Goal: Check status: Check status

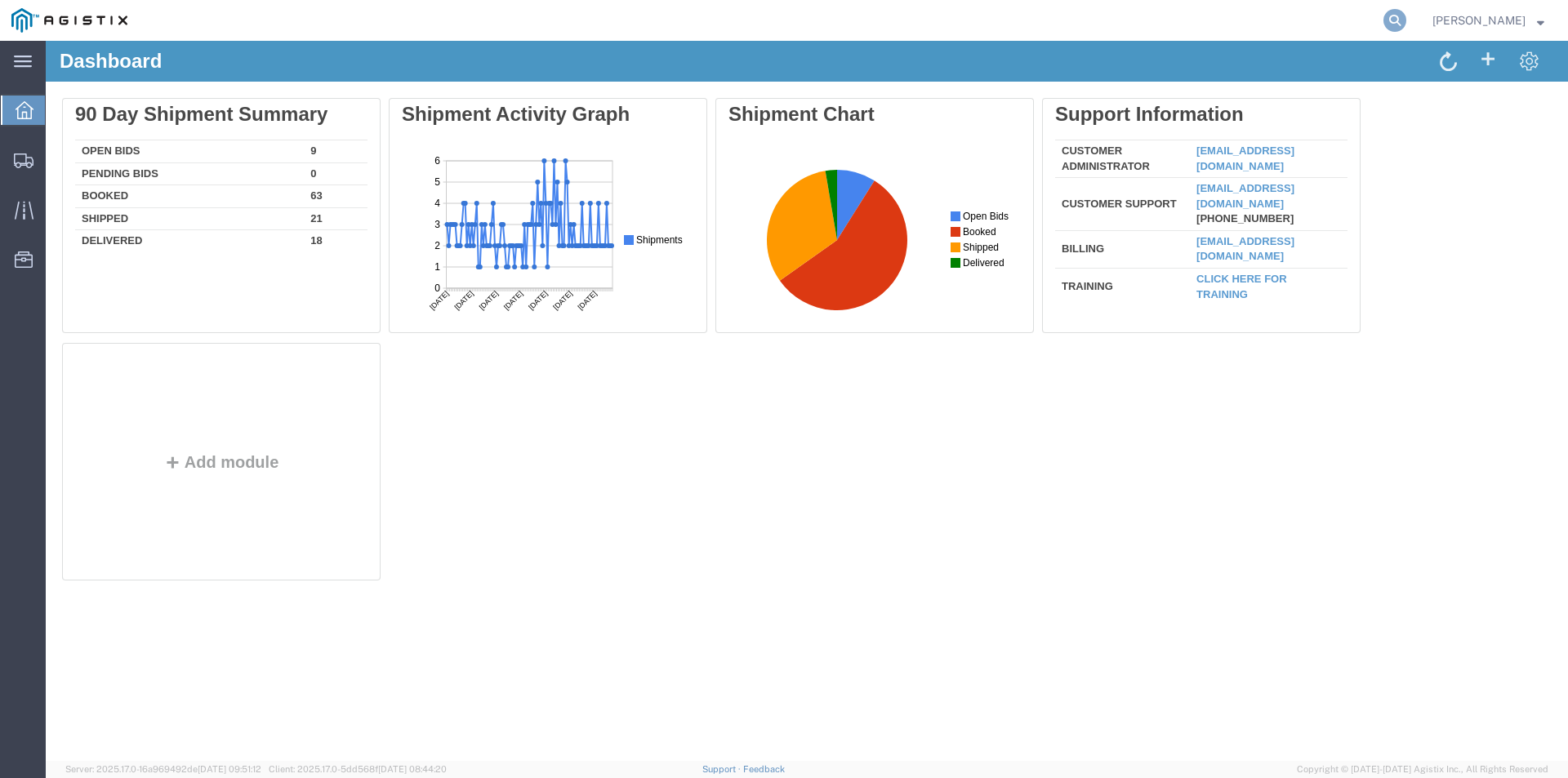
click at [1406, 20] on icon at bounding box center [1394, 20] width 23 height 23
paste input "56526066"
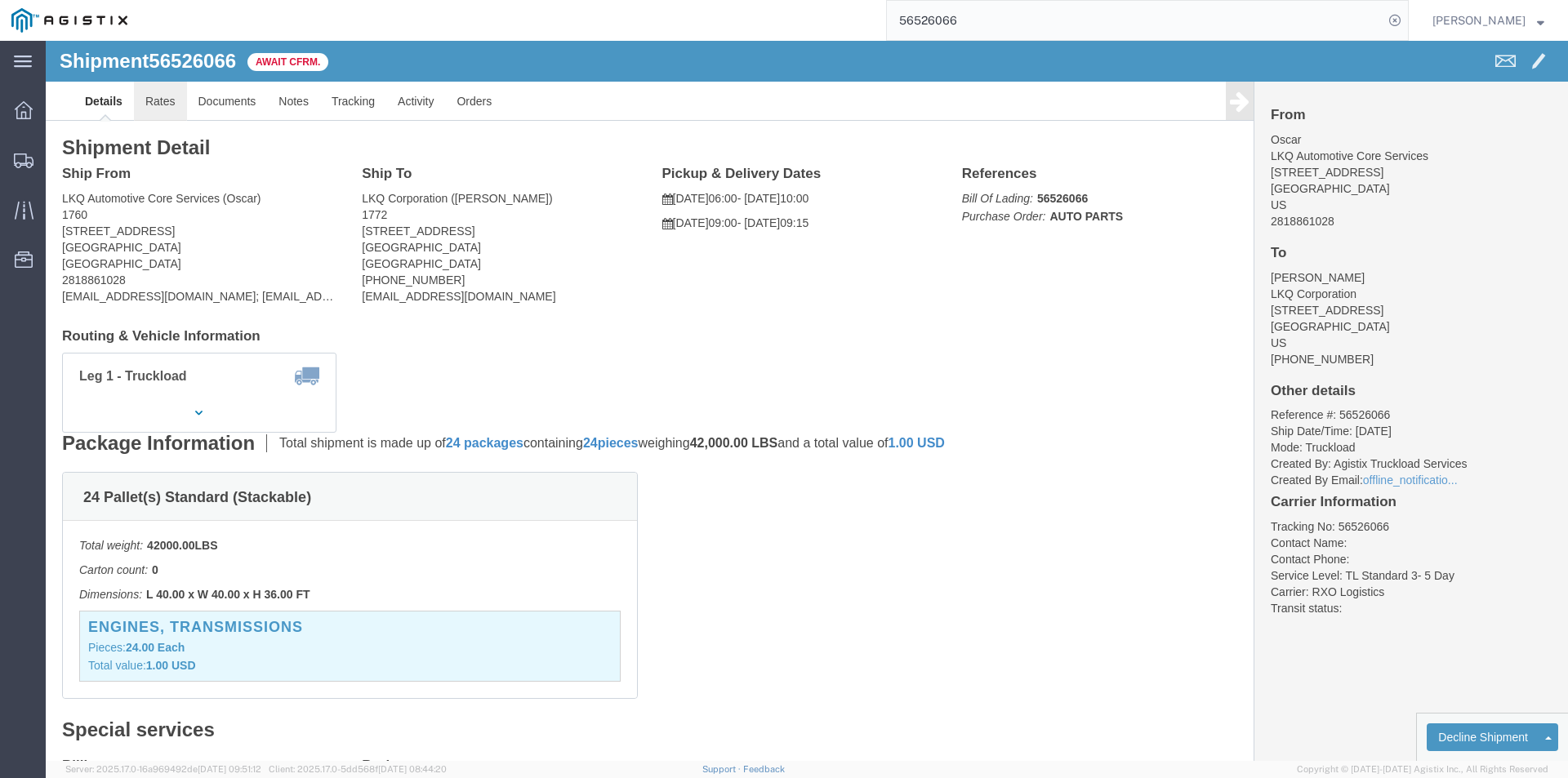
click link "Rates"
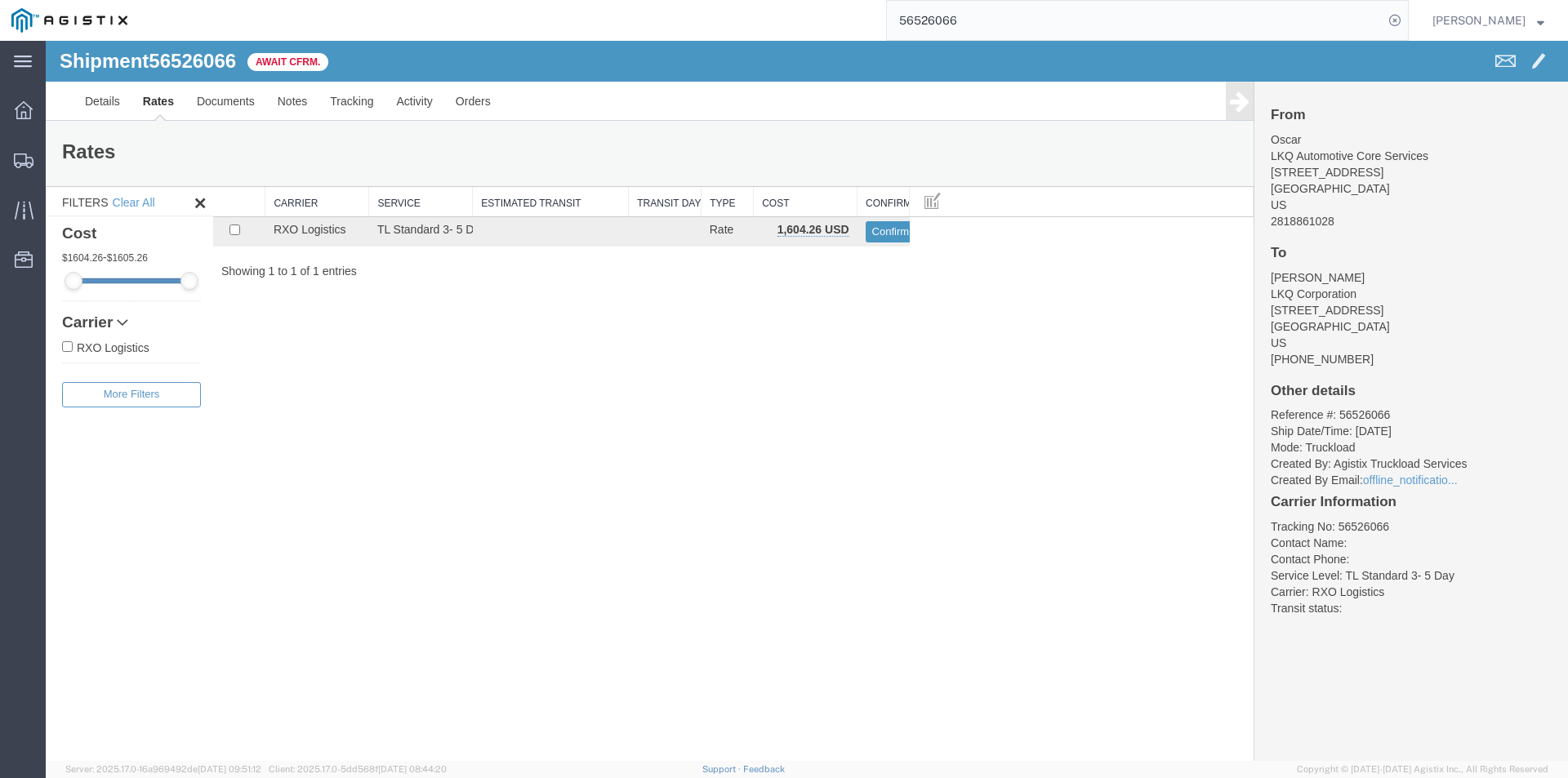
drag, startPoint x: 901, startPoint y: 22, endPoint x: 887, endPoint y: 21, distance: 14.0
click at [887, 21] on div "56526066" at bounding box center [773, 20] width 1270 height 41
type input "56526150"
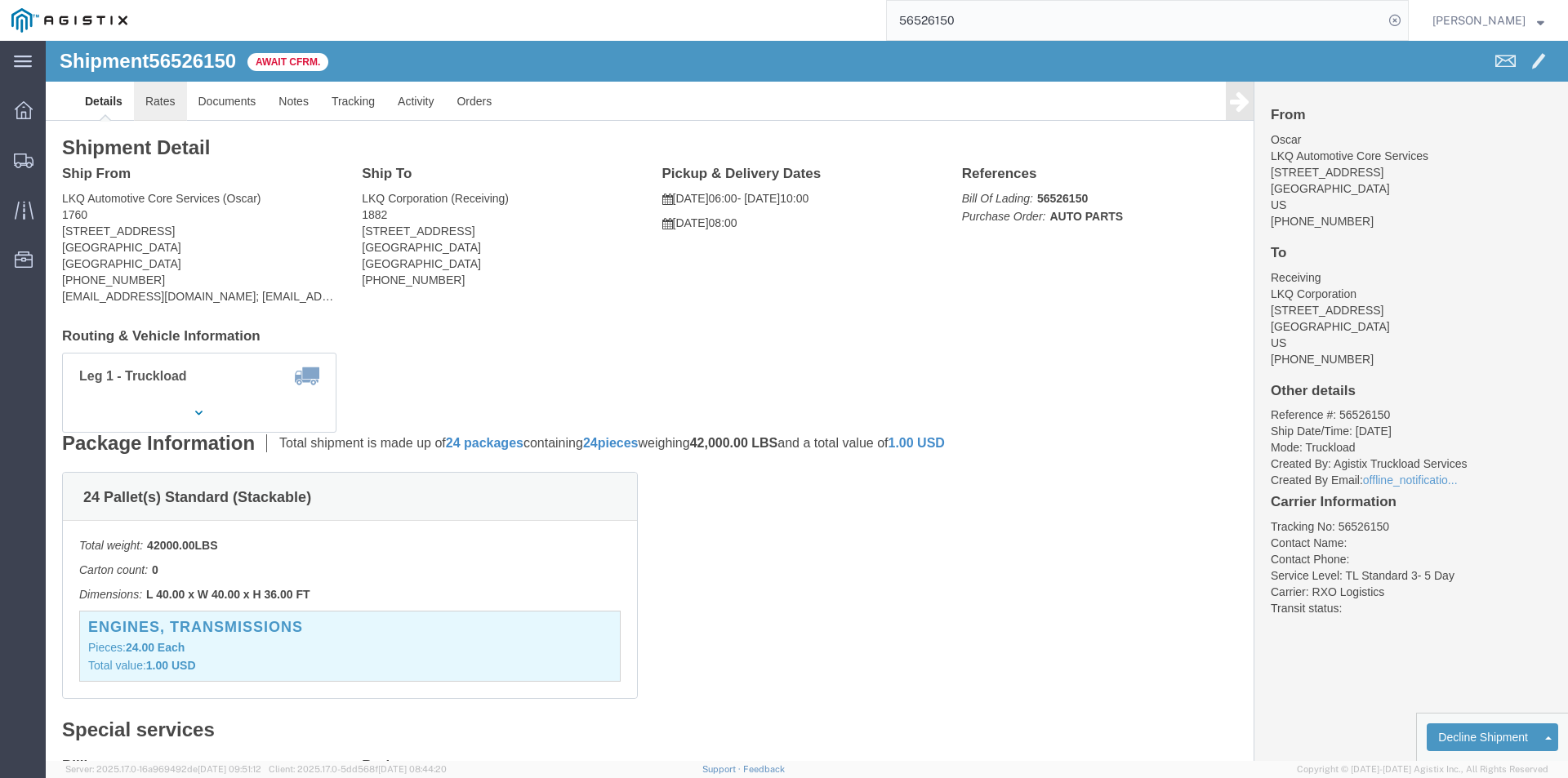
click link "Rates"
